Goal: Find specific page/section: Find specific page/section

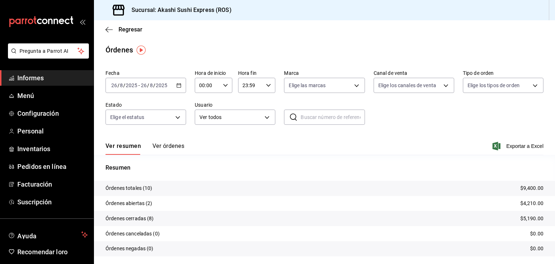
click at [43, 78] on font "Informes" at bounding box center [30, 78] width 26 height 8
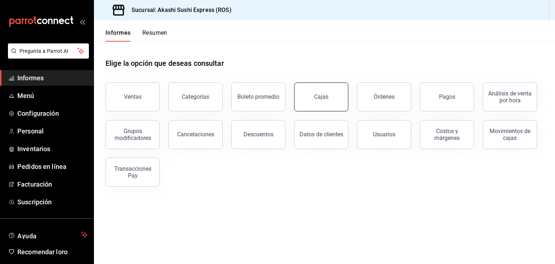
click at [333, 97] on button "Cajas" at bounding box center [321, 96] width 54 height 29
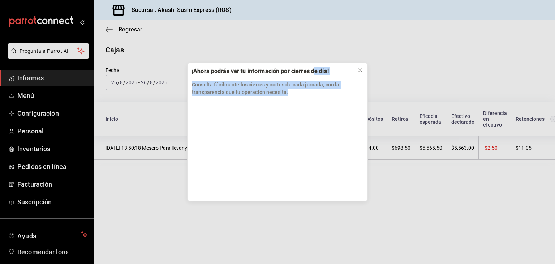
drag, startPoint x: 291, startPoint y: 90, endPoint x: 311, endPoint y: 44, distance: 50.0
click at [311, 44] on div "¡Ahora podrás ver tu información por cierres de día! Consulta fácilmente los ci…" at bounding box center [277, 132] width 555 height 264
click at [349, 89] on p "Consulta fácilmente los cierres y cortes de cada jornada, con la transparencia …" at bounding box center [277, 88] width 171 height 15
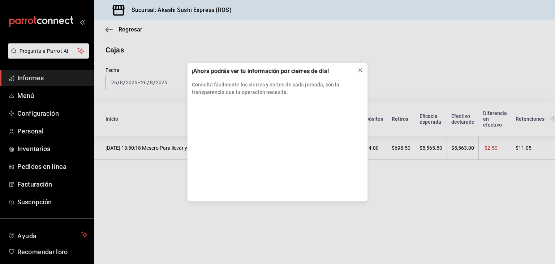
click at [358, 67] on icon at bounding box center [360, 70] width 6 height 6
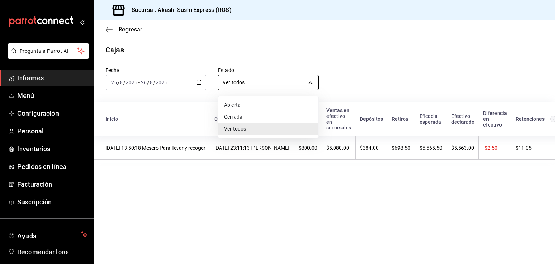
click at [238, 78] on body "Pregunta a Parrot AI Informes Menú Configuración Personal Inventarios Pedidos e…" at bounding box center [277, 132] width 555 height 264
click at [342, 55] on div at bounding box center [277, 132] width 555 height 264
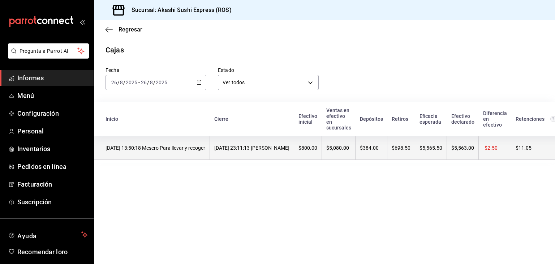
click at [367, 154] on th "$384.00" at bounding box center [371, 147] width 32 height 23
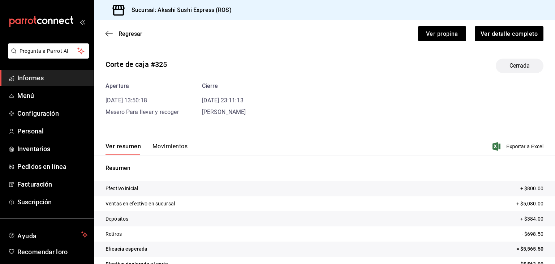
click at [183, 150] on button "Movimientos" at bounding box center [169, 148] width 35 height 13
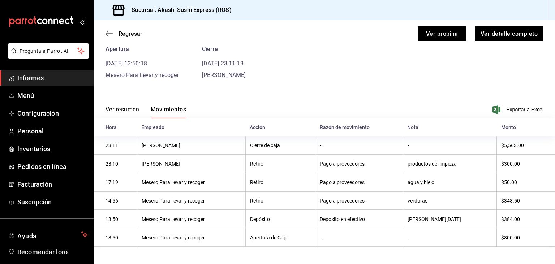
scroll to position [39, 0]
click at [131, 34] on font "Regresar" at bounding box center [130, 33] width 24 height 7
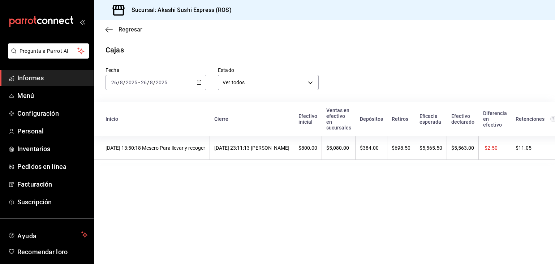
click at [128, 29] on font "Regresar" at bounding box center [130, 29] width 24 height 7
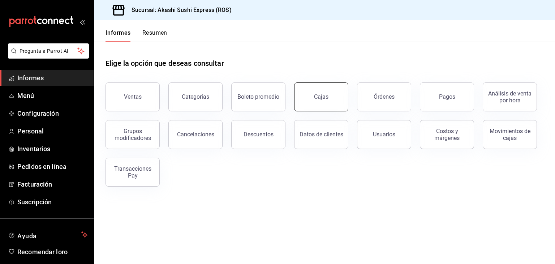
click at [329, 93] on button "Cajas" at bounding box center [321, 96] width 54 height 29
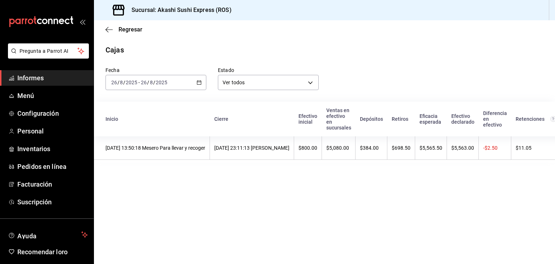
click at [78, 74] on span "Informes" at bounding box center [52, 78] width 70 height 10
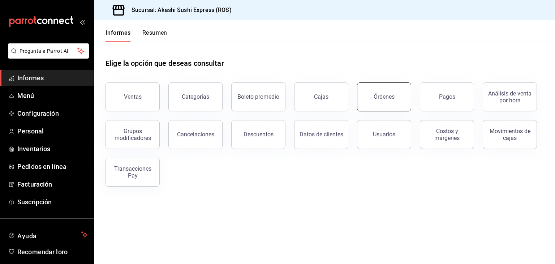
click at [371, 106] on button "Órdenes" at bounding box center [384, 96] width 54 height 29
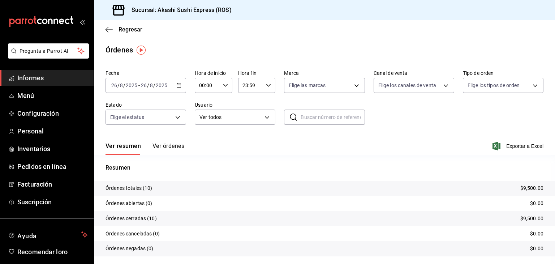
click at [169, 144] on font "Ver órdenes" at bounding box center [168, 145] width 32 height 7
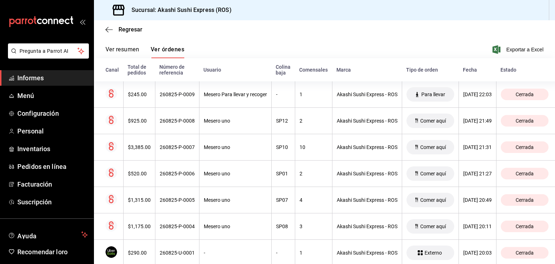
scroll to position [85, 0]
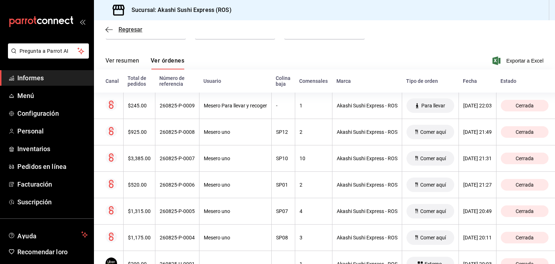
click at [132, 29] on font "Regresar" at bounding box center [130, 29] width 24 height 7
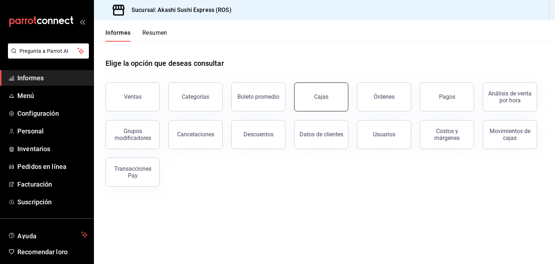
click at [333, 90] on button "Cajas" at bounding box center [321, 96] width 54 height 29
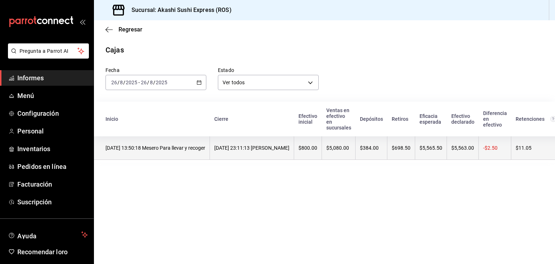
click at [321, 142] on th "$800.00" at bounding box center [308, 147] width 28 height 23
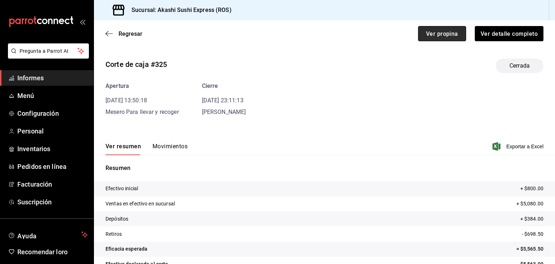
click at [427, 28] on button "Ver propina" at bounding box center [442, 33] width 48 height 15
